Goal: Information Seeking & Learning: Learn about a topic

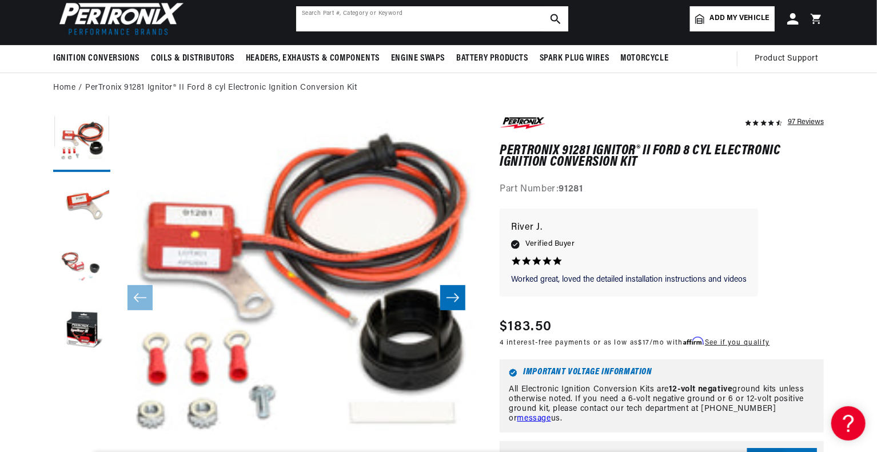
click at [329, 15] on input "text" at bounding box center [432, 18] width 272 height 25
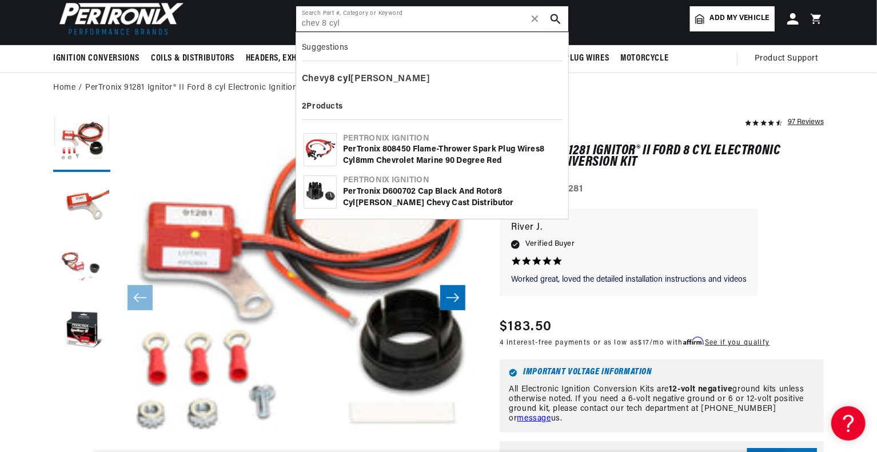
type input "chev 8 cyl"
click at [416, 196] on div "PerTronix D600702 Cap Black and Rotor 8 cyl inder Chevy Cast Distributor" at bounding box center [452, 197] width 218 height 22
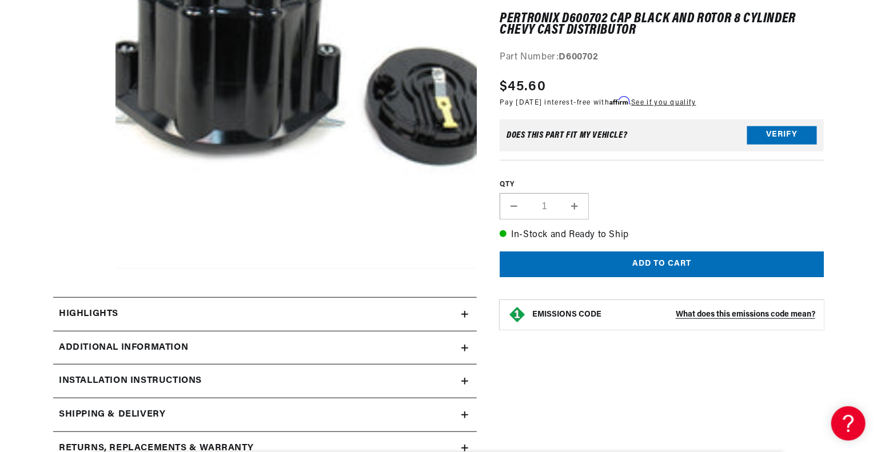
scroll to position [286, 0]
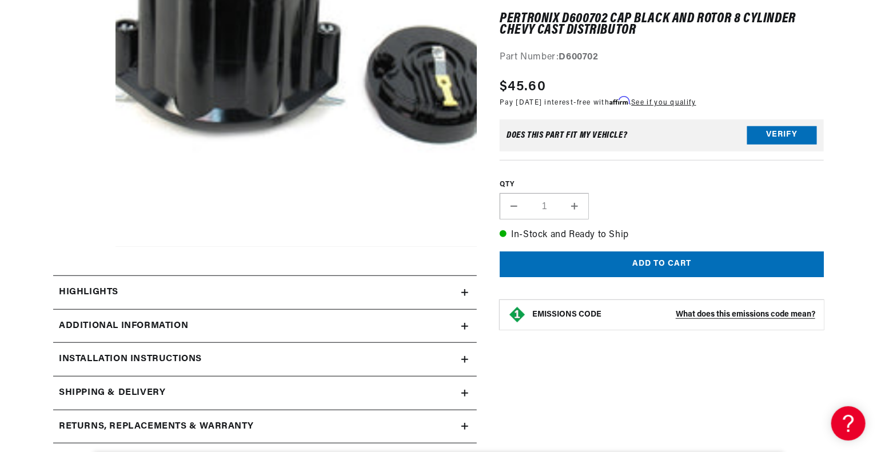
click at [460, 328] on div "Additional Information" at bounding box center [257, 326] width 408 height 15
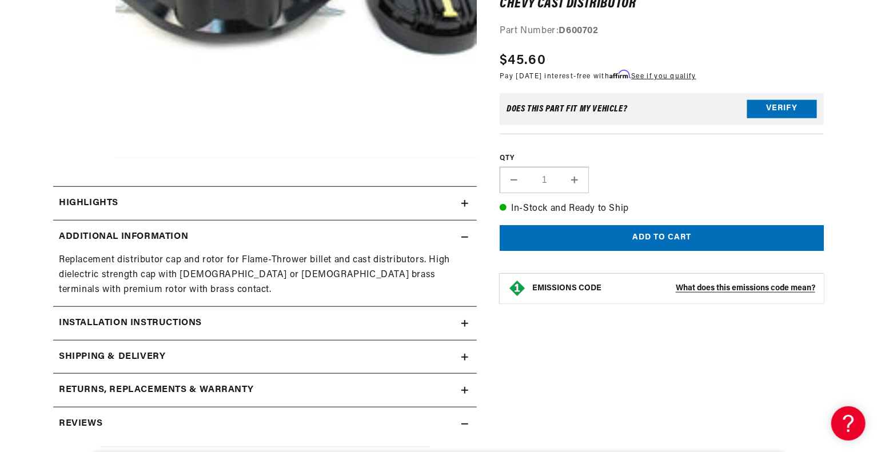
scroll to position [400, 0]
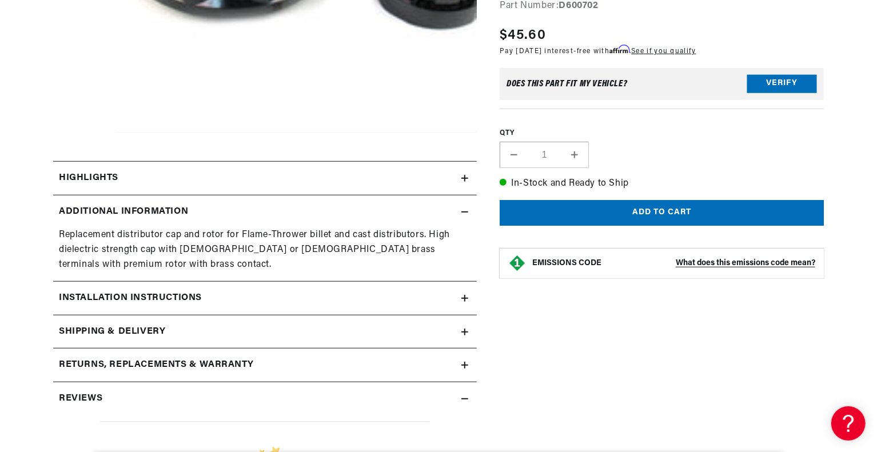
click at [455, 296] on div "Installation instructions" at bounding box center [257, 298] width 408 height 15
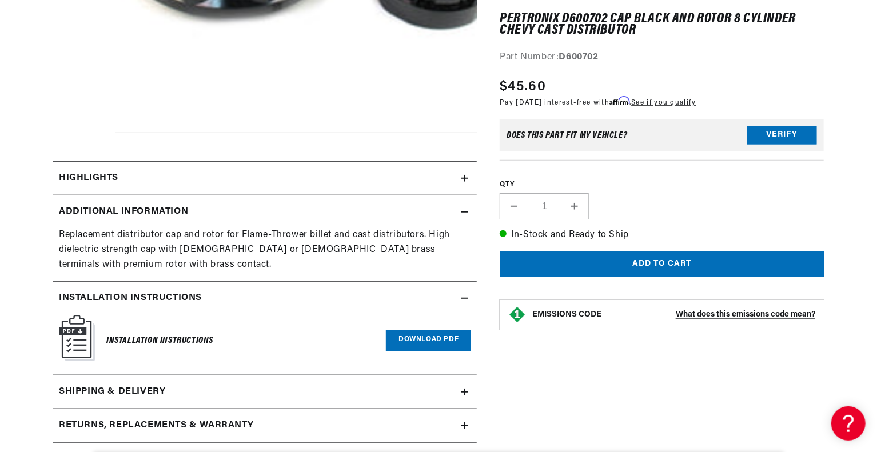
scroll to position [0, 427]
click at [414, 335] on link "Download PDF" at bounding box center [428, 341] width 85 height 21
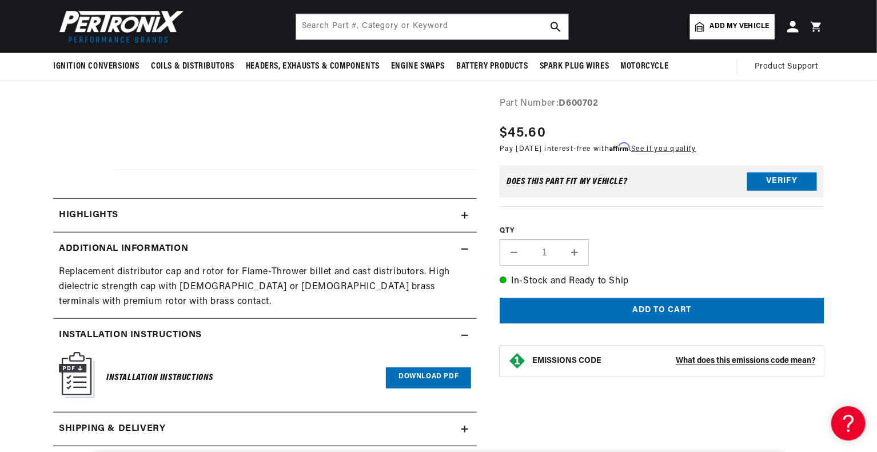
scroll to position [343, 0]
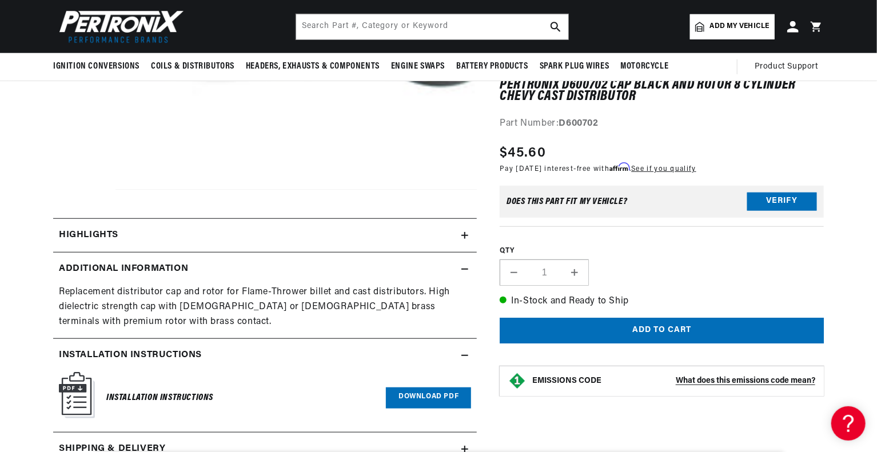
click at [469, 233] on summary "Highlights" at bounding box center [265, 235] width 424 height 33
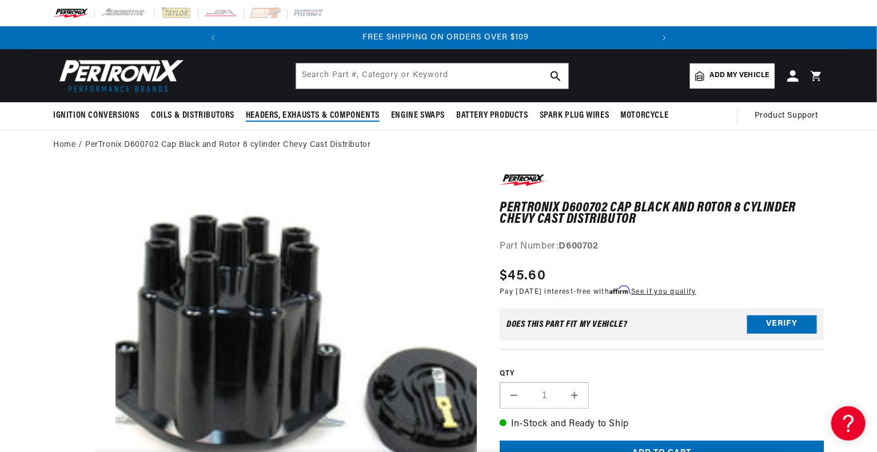
scroll to position [0, 427]
click at [343, 79] on input "text" at bounding box center [432, 75] width 272 height 25
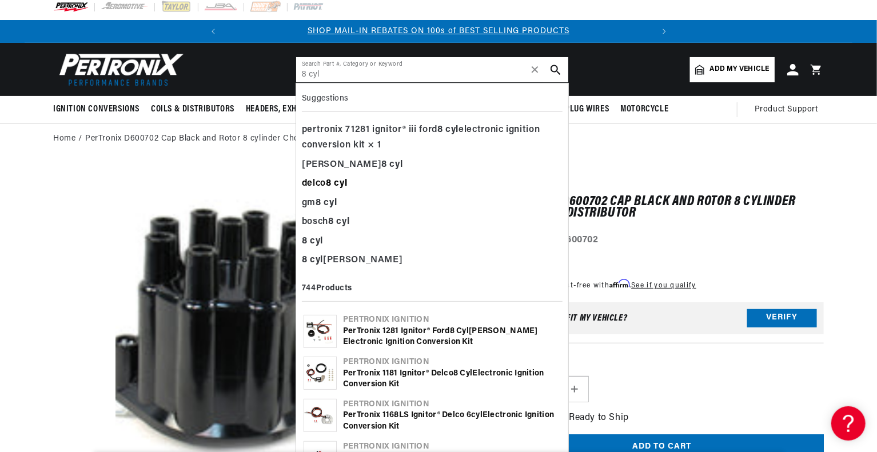
scroll to position [0, 0]
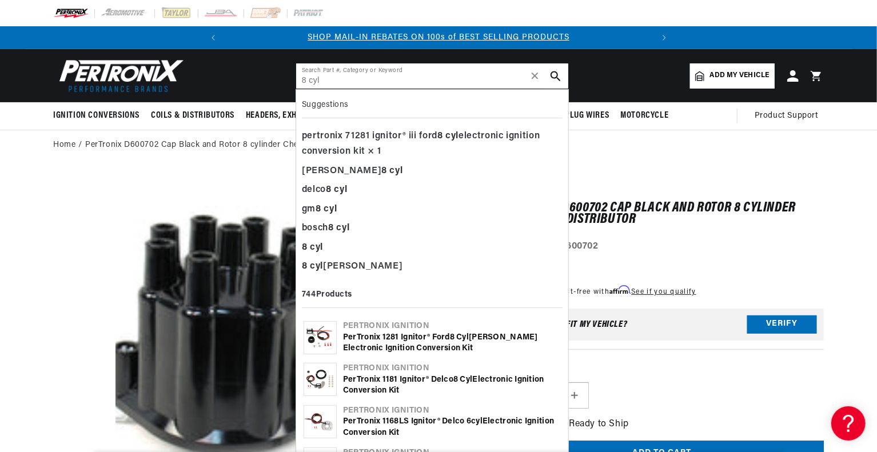
drag, startPoint x: 336, startPoint y: 79, endPoint x: 264, endPoint y: 84, distance: 71.6
click at [264, 84] on header "BETTER SEARCH RESULTS Add your vehicle's year, make, and model to find parts be…" at bounding box center [439, 75] width 828 height 53
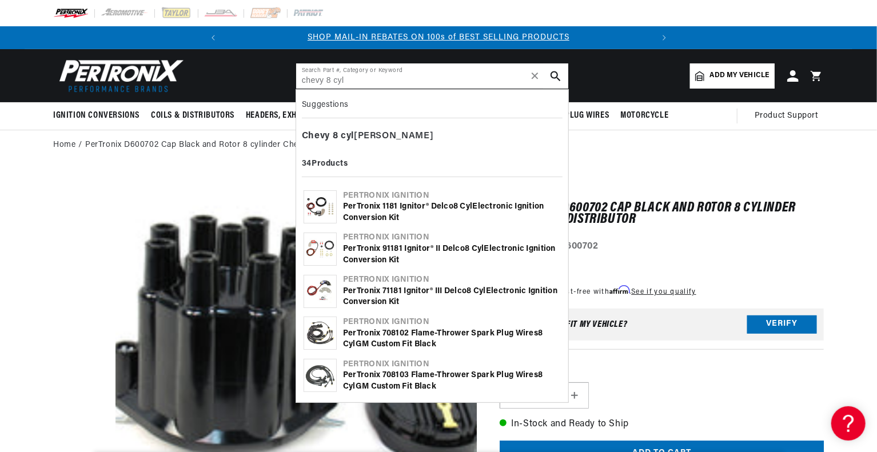
type input "chevy 8 cyl"
drag, startPoint x: 376, startPoint y: 212, endPoint x: 443, endPoint y: 78, distance: 150.1
click at [443, 78] on input "chevy 8 cyl" at bounding box center [432, 75] width 272 height 25
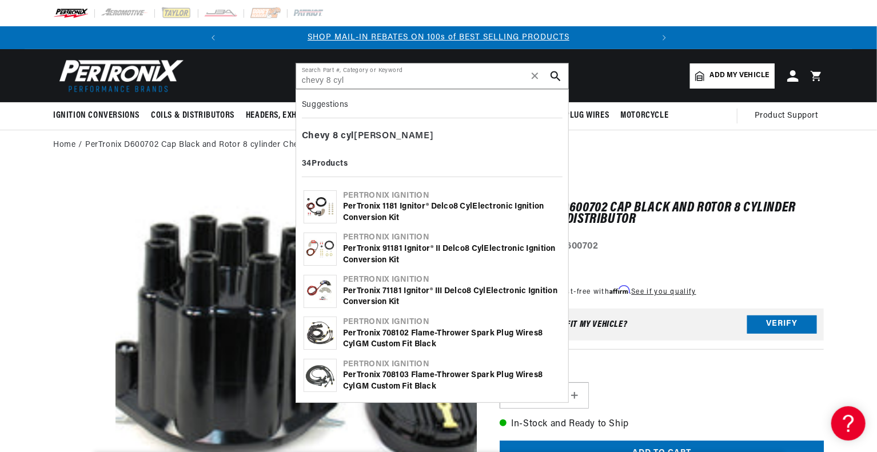
click at [380, 210] on div "PerTronix 1181 Ignitor® Delco 8 cyl Electronic Ignition Conversion Kit" at bounding box center [452, 212] width 218 height 22
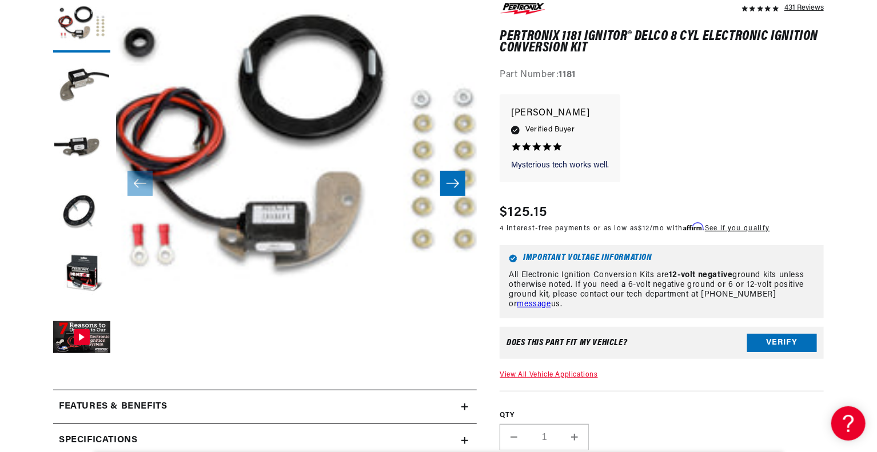
scroll to position [0, 427]
click at [455, 185] on icon "Slide right" at bounding box center [453, 183] width 14 height 11
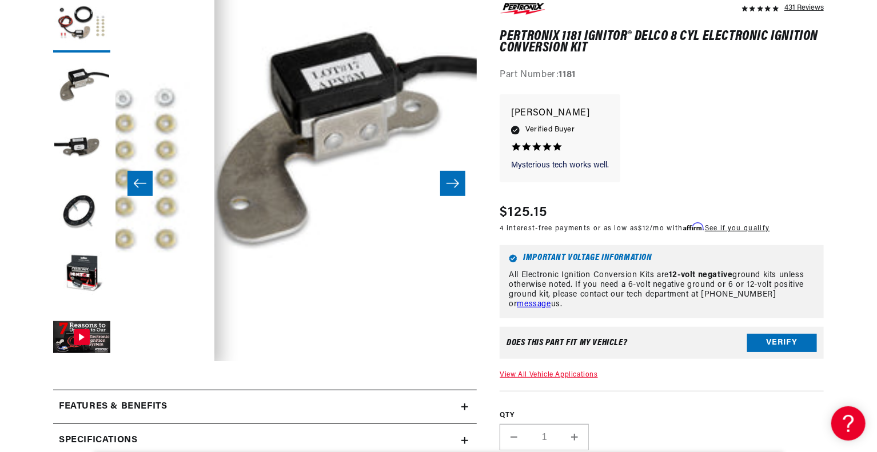
scroll to position [36, 361]
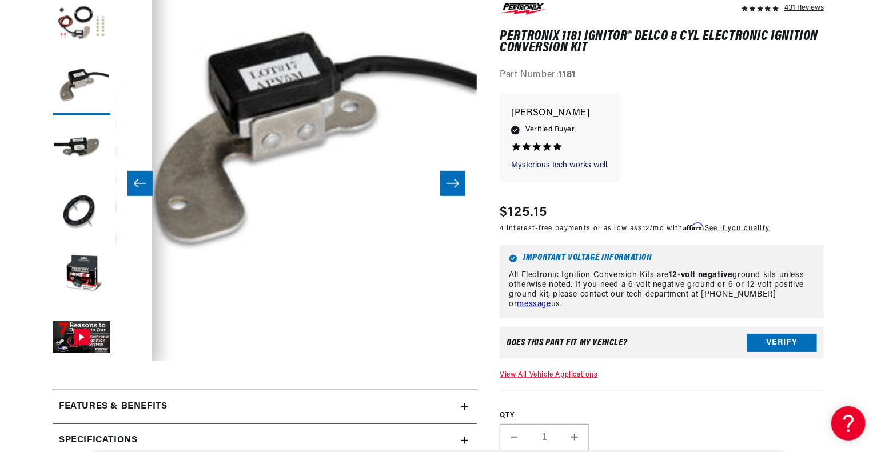
click at [455, 185] on icon "Slide right" at bounding box center [453, 183] width 14 height 11
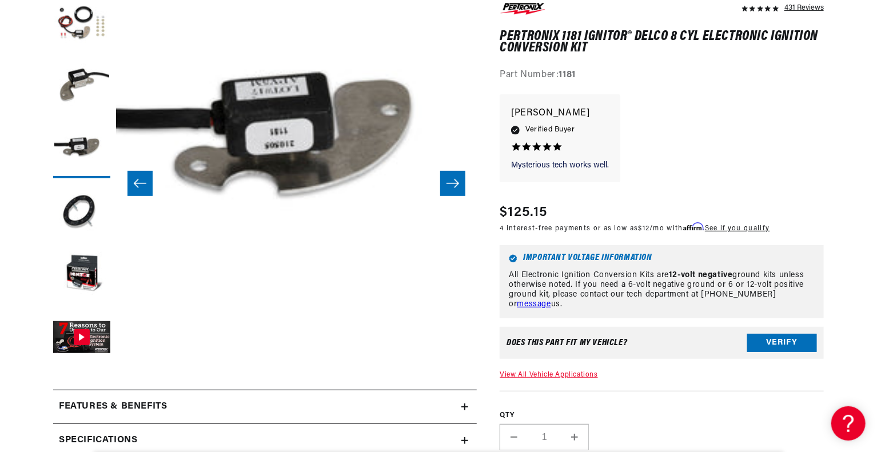
click at [455, 185] on icon "Slide right" at bounding box center [453, 183] width 14 height 11
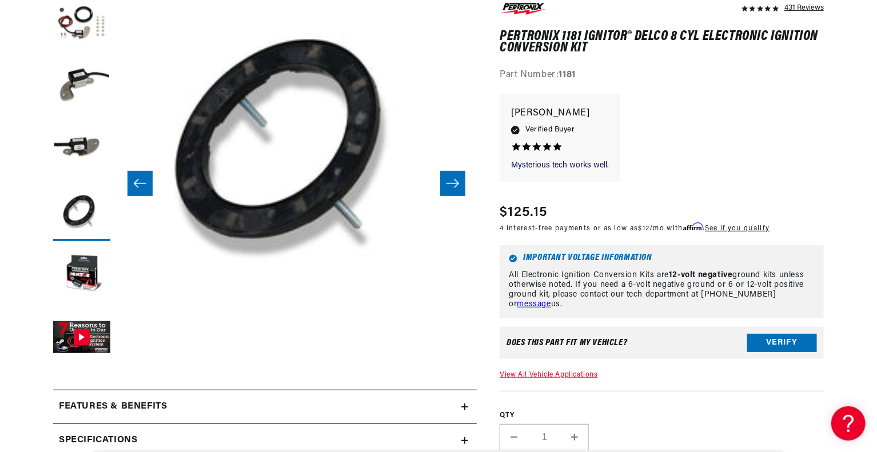
click at [455, 185] on icon "Slide right" at bounding box center [453, 183] width 14 height 11
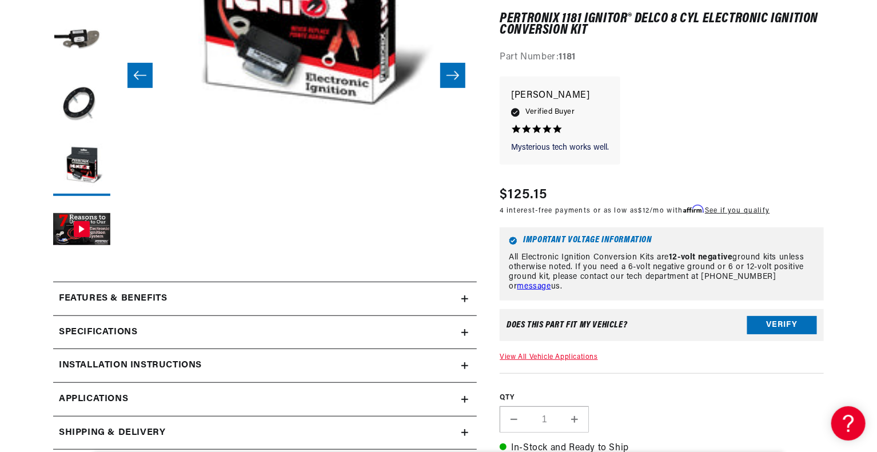
scroll to position [343, 0]
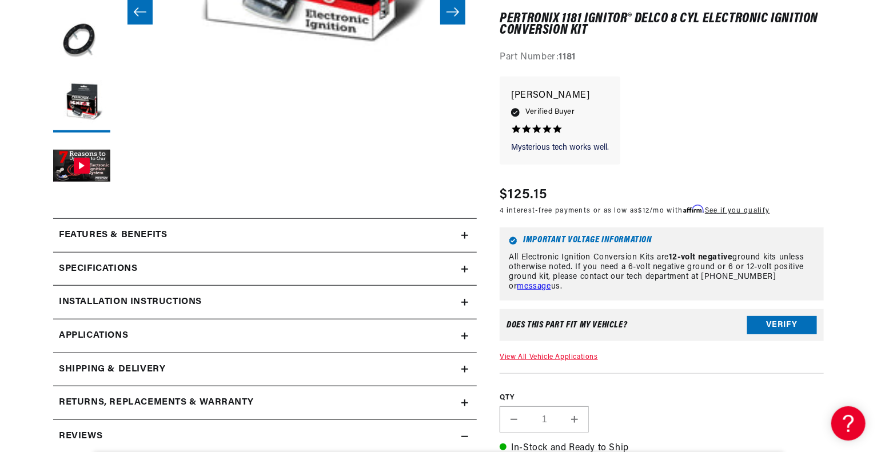
click at [464, 229] on summary "Features & Benefits" at bounding box center [265, 235] width 424 height 33
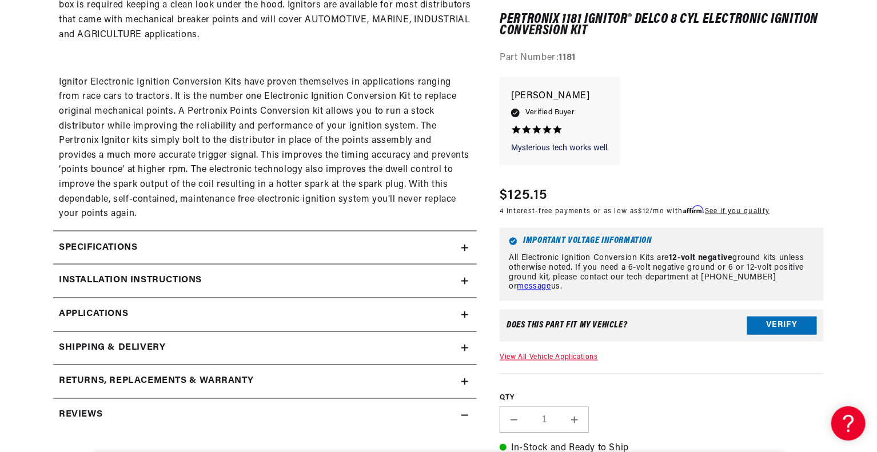
scroll to position [858, 0]
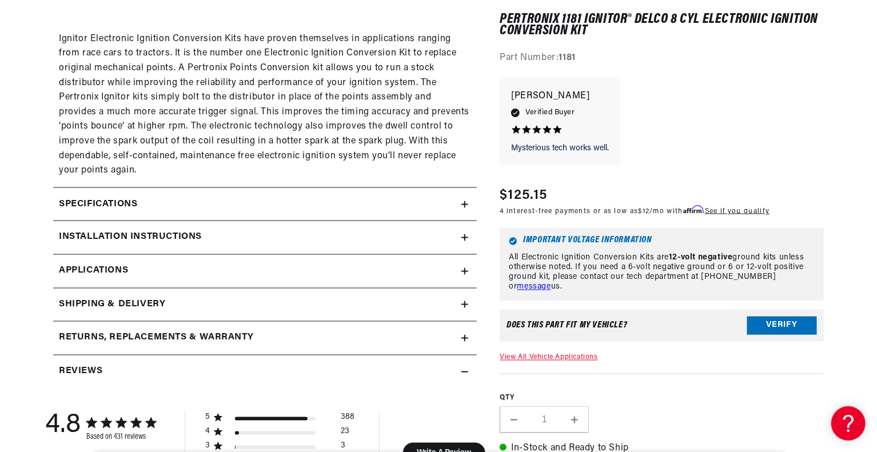
click at [437, 206] on div "Specifications" at bounding box center [257, 204] width 408 height 15
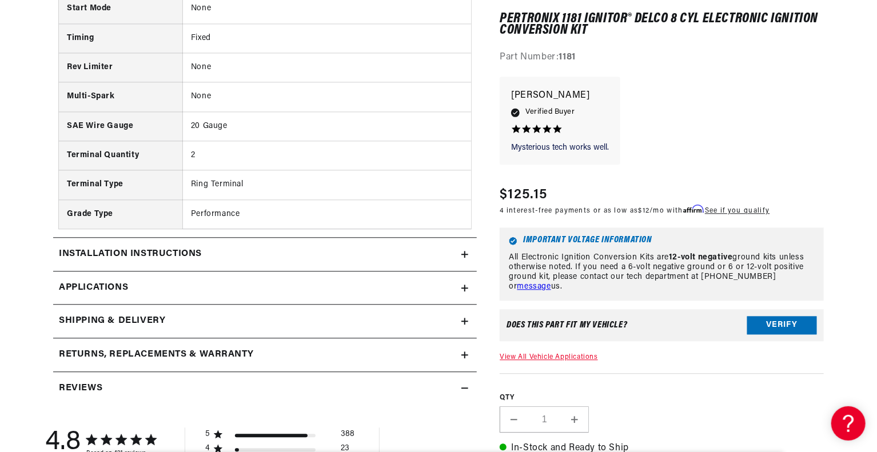
scroll to position [1315, 0]
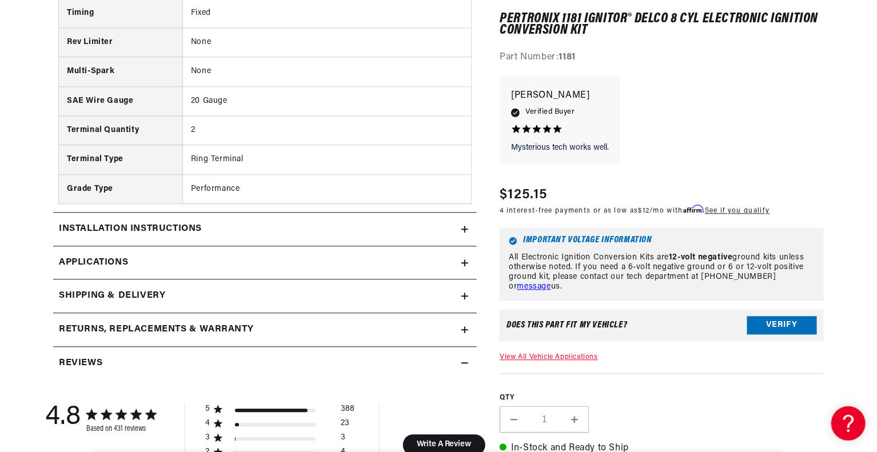
click at [408, 226] on div "Installation instructions" at bounding box center [257, 229] width 408 height 15
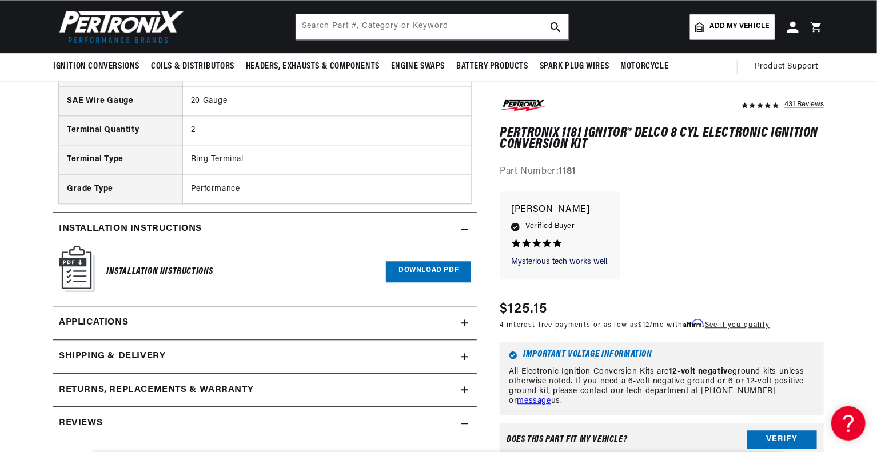
click at [460, 319] on link "Applications" at bounding box center [265, 323] width 424 height 34
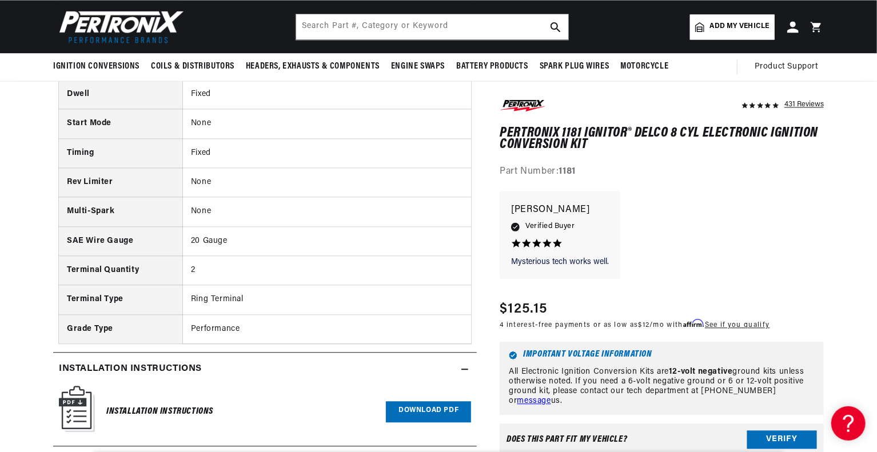
click at [416, 407] on link "Download PDF" at bounding box center [428, 411] width 85 height 21
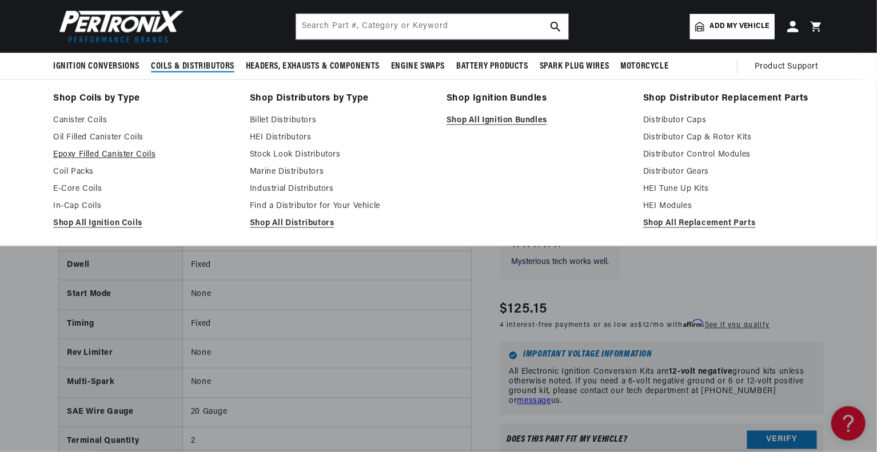
click at [121, 156] on link "Epoxy Filled Canister Coils" at bounding box center [143, 156] width 181 height 14
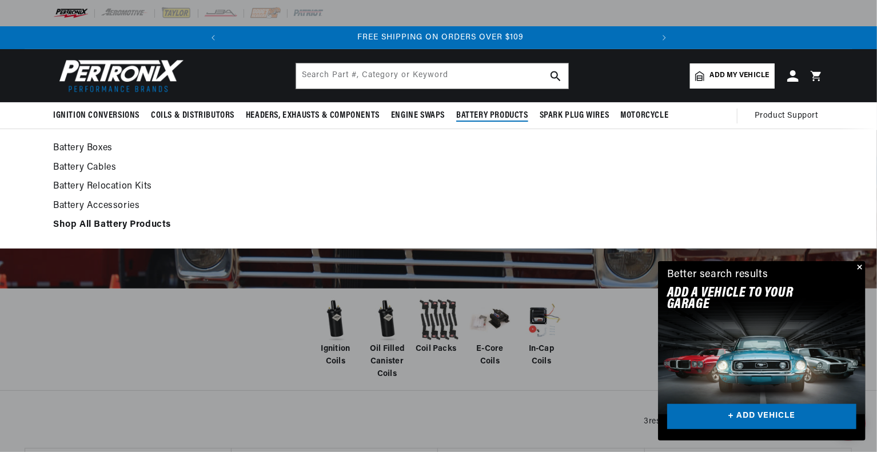
scroll to position [0, 427]
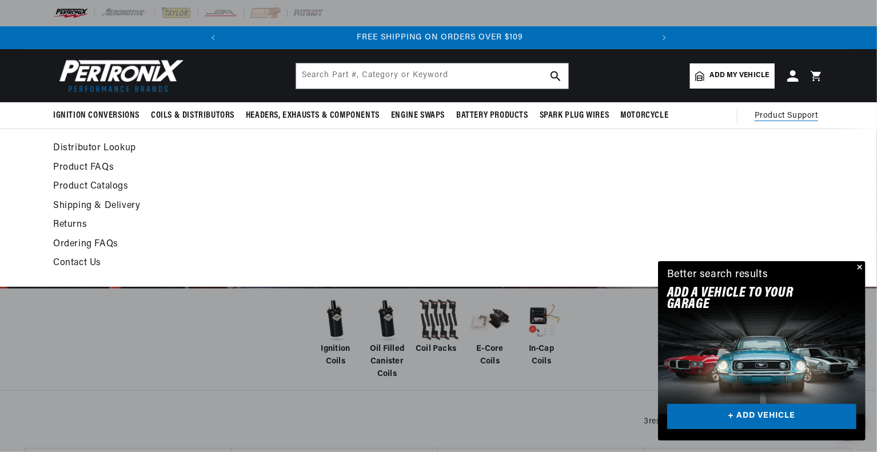
click at [790, 113] on span "Product Support" at bounding box center [786, 116] width 63 height 13
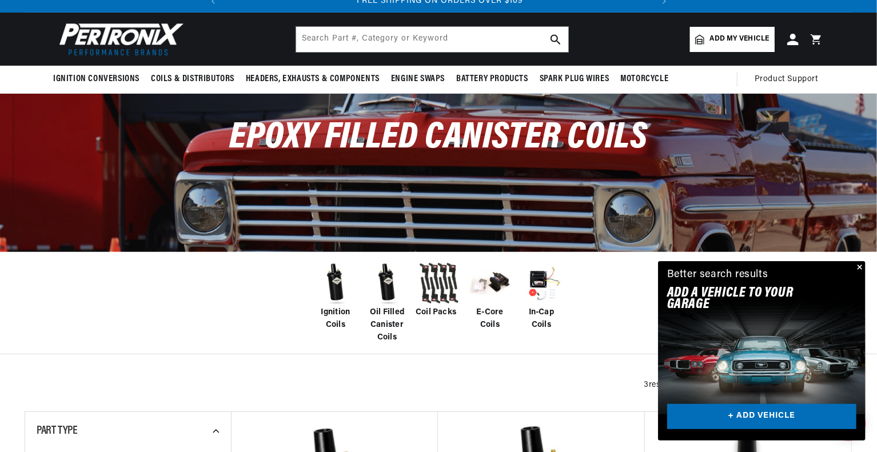
scroll to position [0, 0]
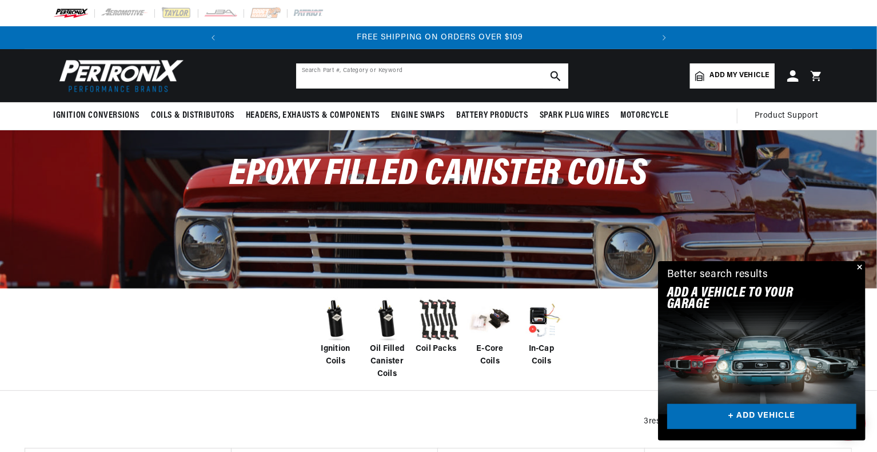
click at [325, 74] on input "text" at bounding box center [432, 75] width 272 height 25
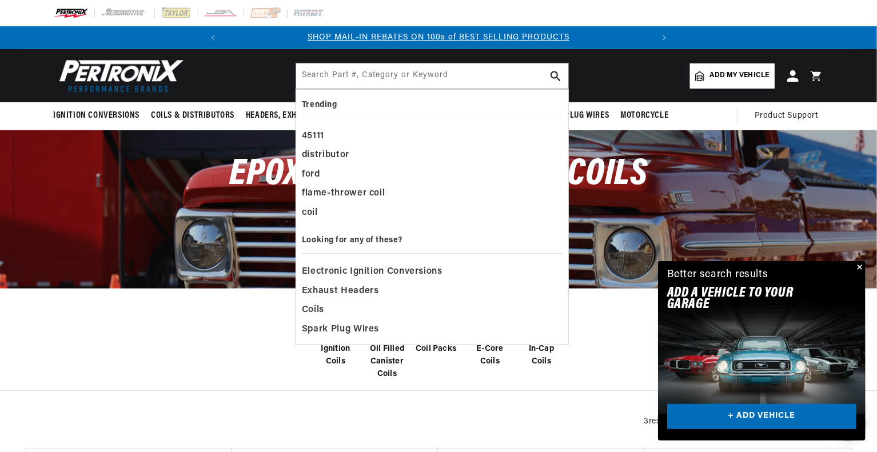
click at [622, 51] on header "Ignition Conversions Back Ignition Conversions Shop by Feature" at bounding box center [439, 75] width 828 height 53
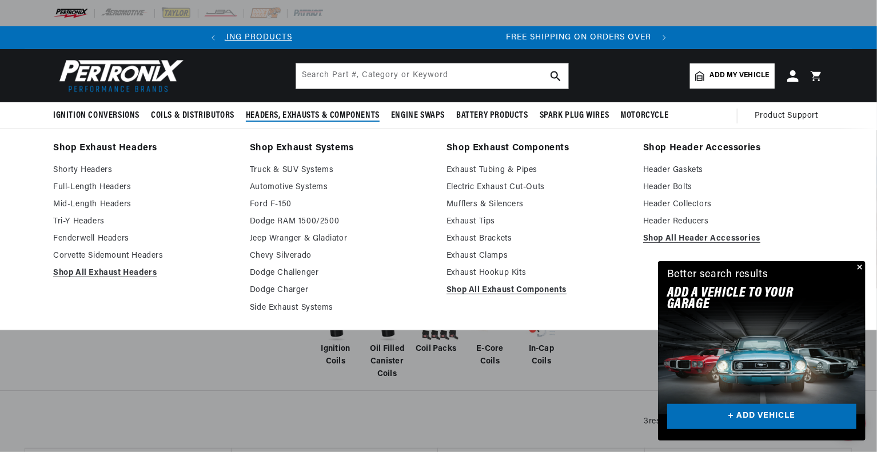
scroll to position [0, 427]
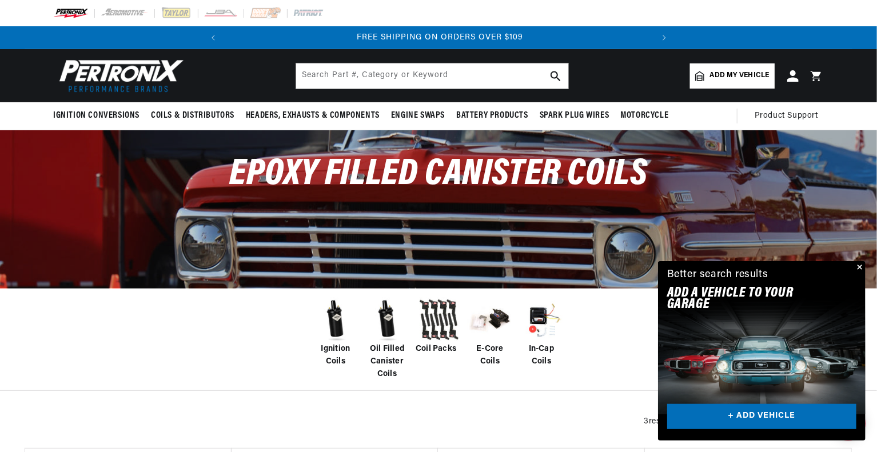
click at [740, 74] on span "Add my vehicle" at bounding box center [739, 75] width 59 height 11
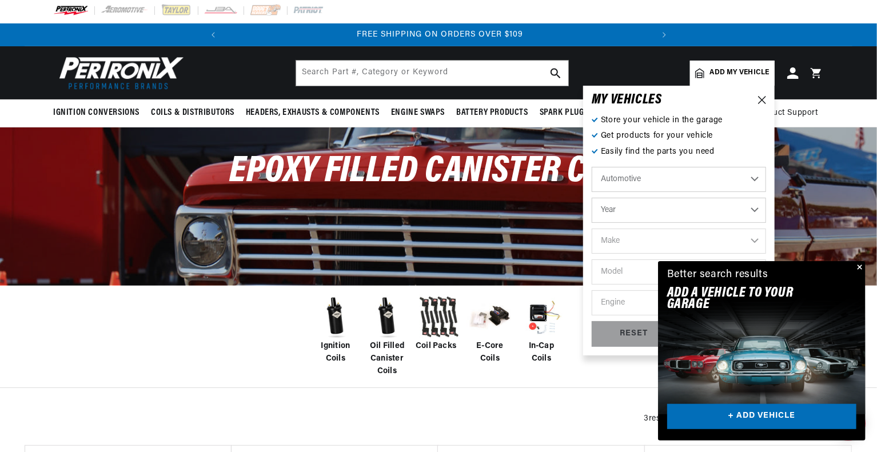
scroll to position [57, 0]
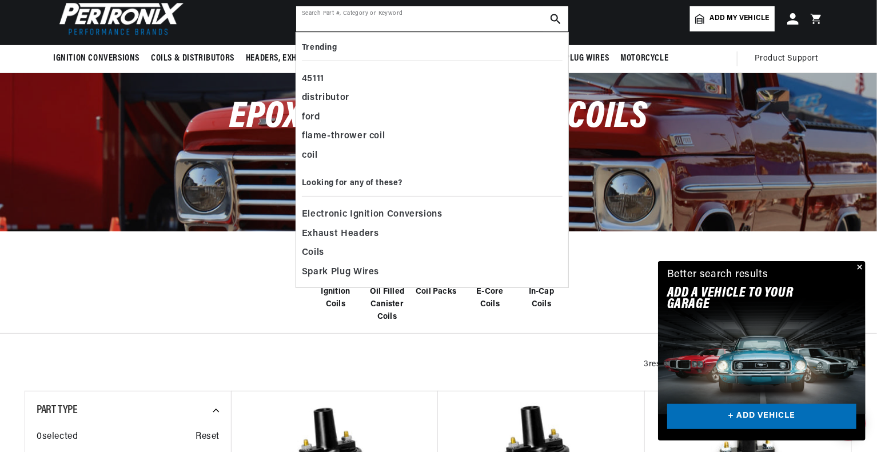
click at [325, 19] on input "text" at bounding box center [432, 18] width 272 height 25
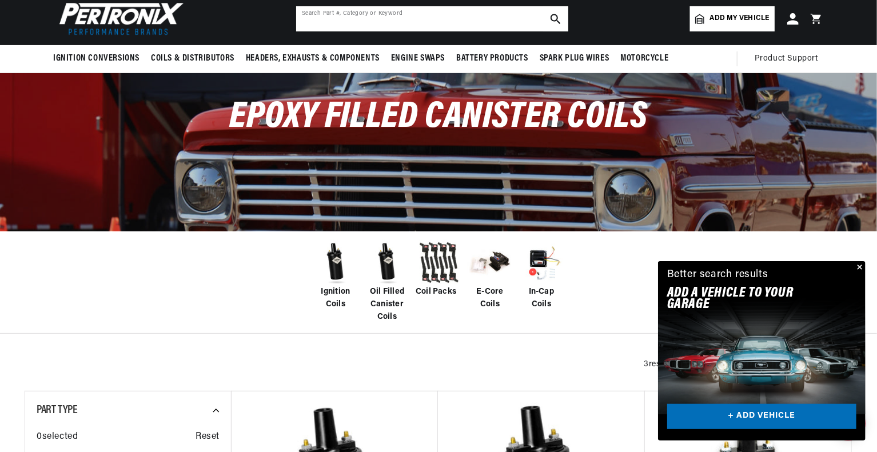
scroll to position [0, 427]
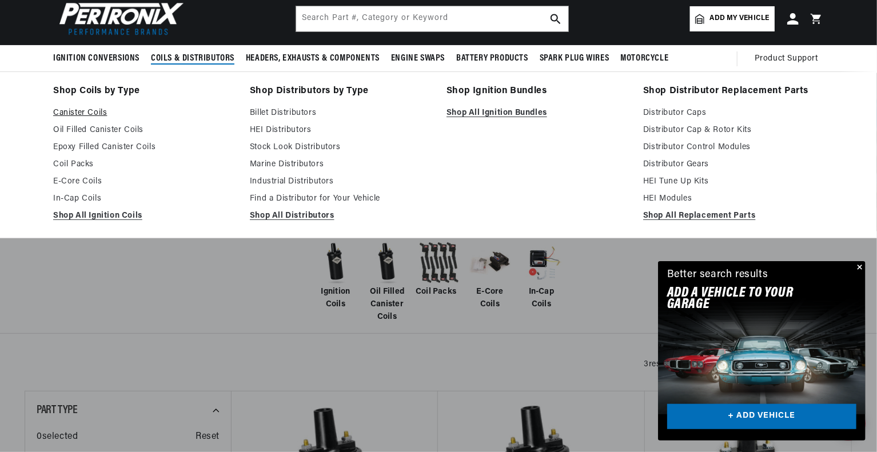
click at [80, 111] on link "Canister Coils" at bounding box center [143, 113] width 181 height 14
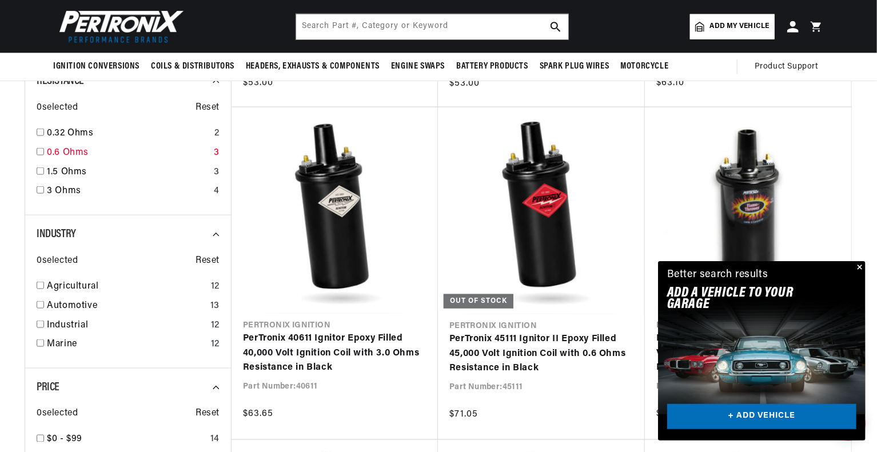
scroll to position [0, 427]
click at [39, 173] on input "checkbox" at bounding box center [40, 171] width 7 height 7
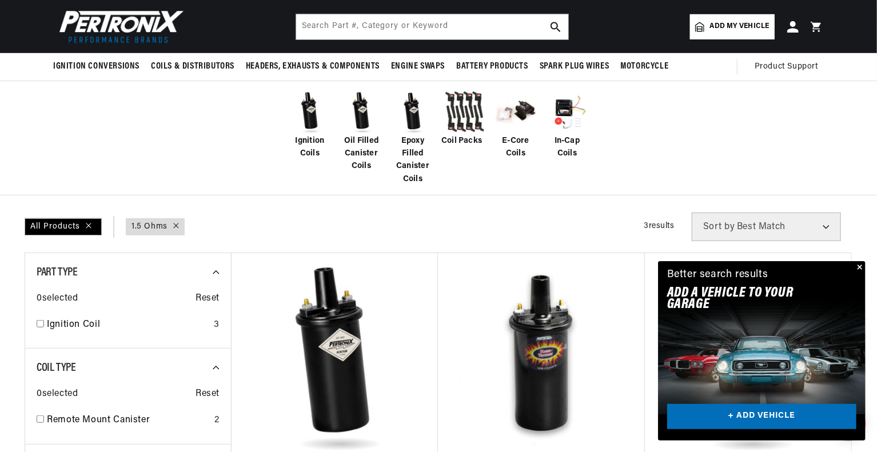
scroll to position [172, 0]
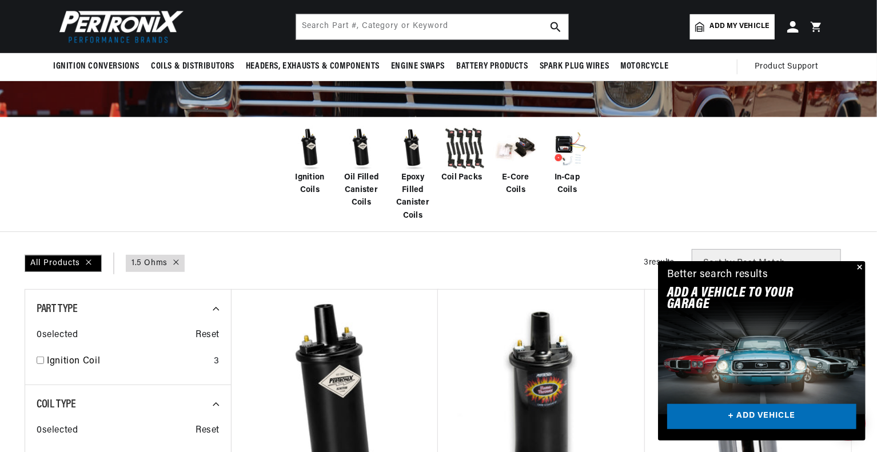
click at [175, 261] on icon at bounding box center [175, 262] width 5 height 5
checkbox input "false"
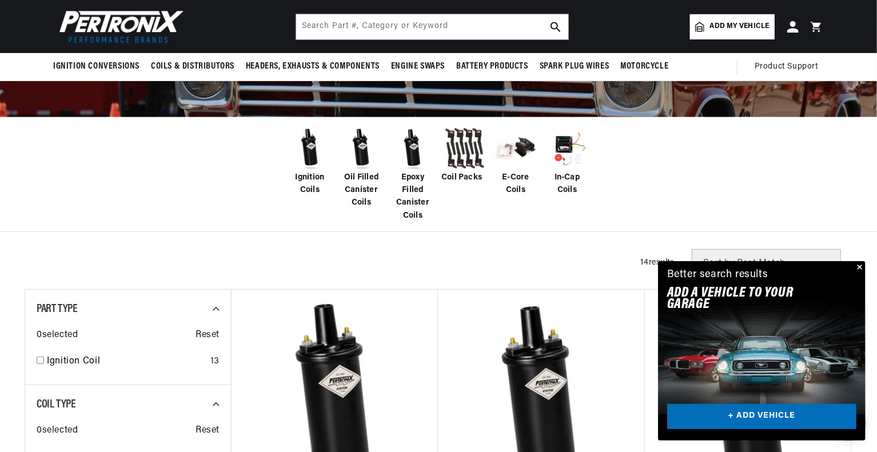
click at [417, 161] on img at bounding box center [413, 149] width 46 height 46
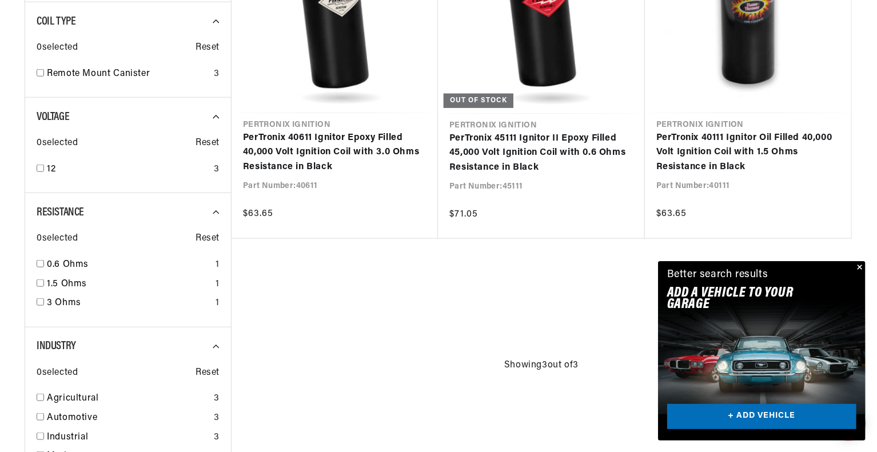
scroll to position [572, 0]
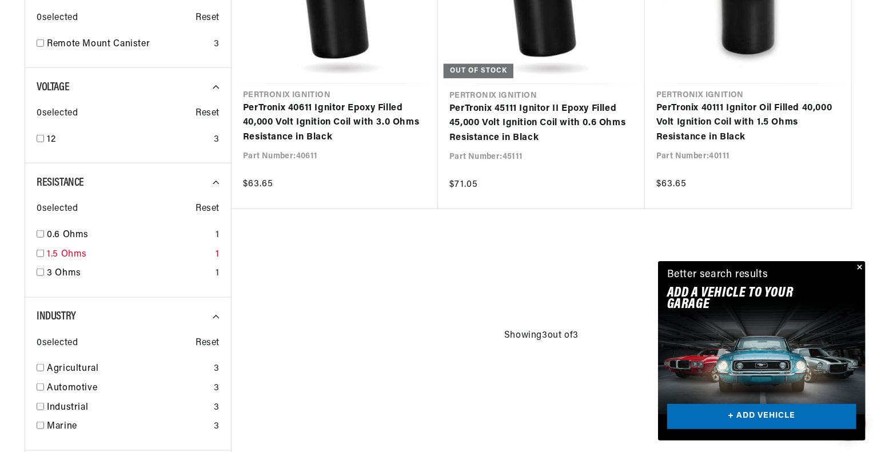
click at [45, 251] on div "1.5 Ohms 1" at bounding box center [128, 257] width 183 height 19
checkbox input "true"
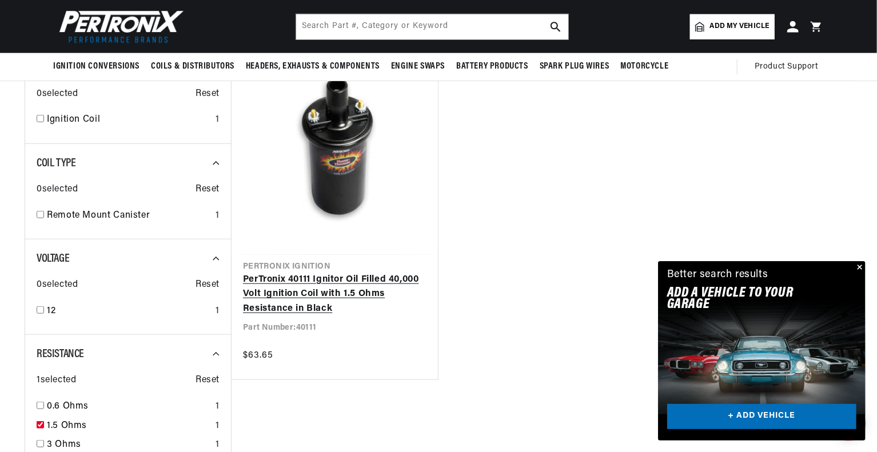
scroll to position [0, 427]
